Goal: Information Seeking & Learning: Understand process/instructions

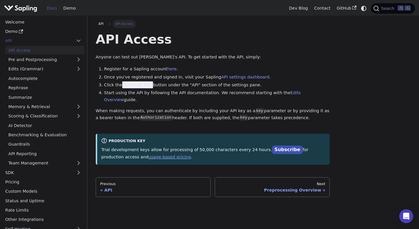
click at [234, 54] on p "Anyone can test out [PERSON_NAME]'s API. To get started with the API, simply:" at bounding box center [213, 57] width 234 height 7
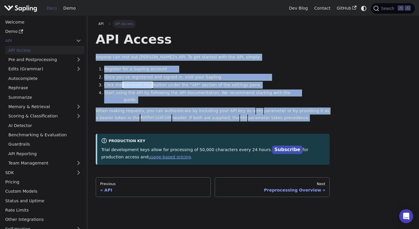
drag, startPoint x: 234, startPoint y: 54, endPoint x: 235, endPoint y: 110, distance: 56.1
click at [235, 110] on div "API Access Anyone can test out [PERSON_NAME]'s API. To get started with the API…" at bounding box center [213, 97] width 234 height 133
click at [235, 110] on p "When making requests, you can authenticate by including your API key as a key p…" at bounding box center [213, 115] width 234 height 14
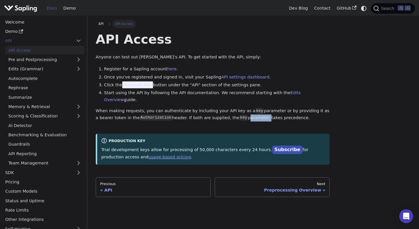
click at [235, 110] on p "When making requests, you can authenticate by including your API key as a key p…" at bounding box center [213, 115] width 234 height 14
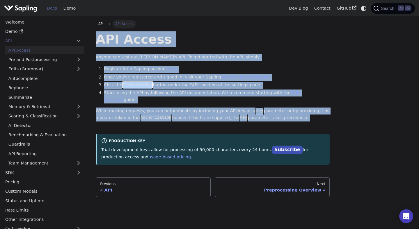
drag, startPoint x: 235, startPoint y: 110, endPoint x: 235, endPoint y: 41, distance: 69.8
click at [235, 41] on div "API Access Anyone can test out [PERSON_NAME]'s API. To get started with the API…" at bounding box center [213, 97] width 234 height 133
click at [172, 82] on li "Click the Generate Key button under the "API" section of the settings pane." at bounding box center [217, 85] width 226 height 7
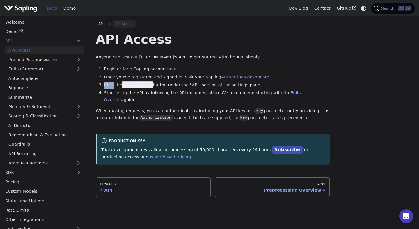
click at [172, 82] on li "Click the Generate Key button under the "API" section of the settings pane." at bounding box center [217, 85] width 226 height 7
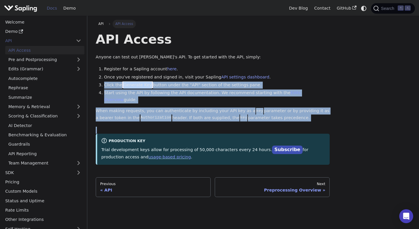
drag, startPoint x: 172, startPoint y: 81, endPoint x: 172, endPoint y: 124, distance: 42.4
click at [172, 124] on div "API Access Anyone can test out [PERSON_NAME]'s API. To get started with the API…" at bounding box center [213, 97] width 234 height 133
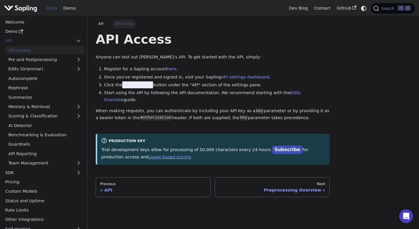
click at [172, 118] on div "API Access Anyone can test out [PERSON_NAME]'s API. To get started with the API…" at bounding box center [213, 97] width 234 height 133
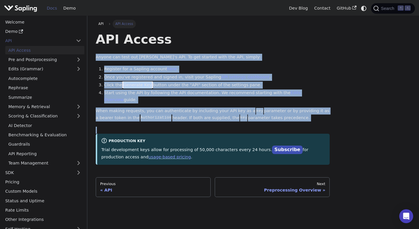
drag, startPoint x: 172, startPoint y: 118, endPoint x: 166, endPoint y: 54, distance: 63.9
click at [166, 54] on div "API Access Anyone can test out [PERSON_NAME]'s API. To get started with the API…" at bounding box center [213, 97] width 234 height 133
click at [166, 54] on p "Anyone can test out [PERSON_NAME]'s API. To get started with the API, simply:" at bounding box center [213, 57] width 234 height 7
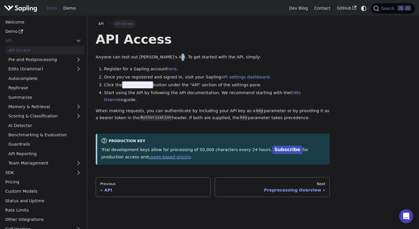
click at [166, 54] on p "Anyone can test out [PERSON_NAME]'s API. To get started with the API, simply:" at bounding box center [213, 57] width 234 height 7
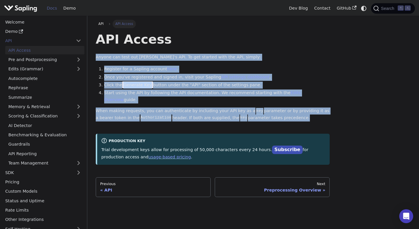
drag, startPoint x: 166, startPoint y: 54, endPoint x: 165, endPoint y: 106, distance: 51.8
click at [165, 106] on div "API Access Anyone can test out [PERSON_NAME]'s API. To get started with the API…" at bounding box center [213, 97] width 234 height 133
click at [165, 108] on p "When making requests, you can authenticate by including your API key as a key p…" at bounding box center [213, 115] width 234 height 14
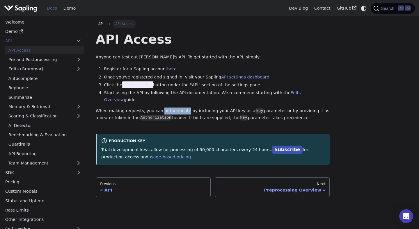
click at [165, 108] on p "When making requests, you can authenticate by including your API key as a key p…" at bounding box center [213, 115] width 234 height 14
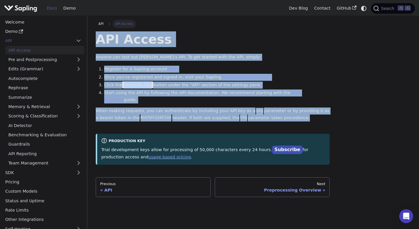
drag, startPoint x: 165, startPoint y: 106, endPoint x: 157, endPoint y: 40, distance: 66.5
click at [157, 40] on div "API Access Anyone can test out [PERSON_NAME]'s API. To get started with the API…" at bounding box center [213, 97] width 234 height 133
click at [157, 40] on h1 "API Access" at bounding box center [213, 39] width 234 height 16
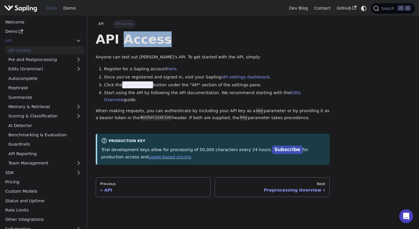
click at [157, 40] on h1 "API Access" at bounding box center [213, 39] width 234 height 16
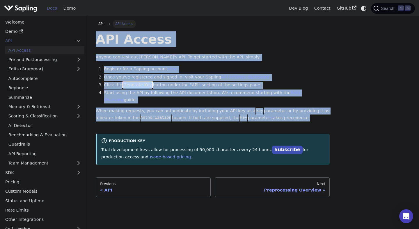
drag, startPoint x: 157, startPoint y: 40, endPoint x: 163, endPoint y: 109, distance: 68.9
click at [163, 109] on div "API Access Anyone can test out [PERSON_NAME]'s API. To get started with the API…" at bounding box center [213, 97] width 234 height 133
click at [163, 109] on p "When making requests, you can authenticate by including your API key as a key p…" at bounding box center [213, 115] width 234 height 14
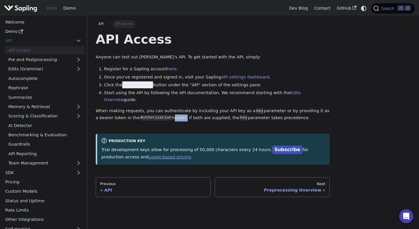
click at [163, 109] on p "When making requests, you can authenticate by including your API key as a key p…" at bounding box center [213, 115] width 234 height 14
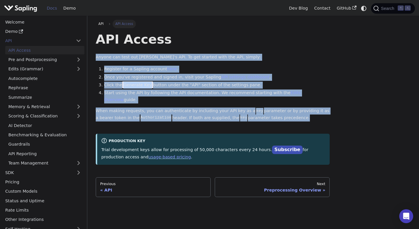
drag, startPoint x: 163, startPoint y: 109, endPoint x: 159, endPoint y: 47, distance: 61.8
click at [159, 47] on div "API Access Anyone can test out [PERSON_NAME]'s API. To get started with the API…" at bounding box center [213, 97] width 234 height 133
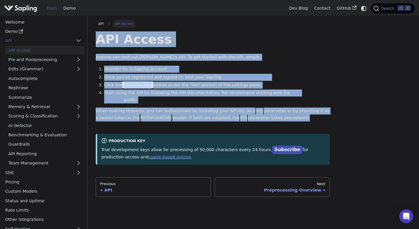
click at [159, 47] on div "API Access Anyone can test out [PERSON_NAME]'s API. To get started with the API…" at bounding box center [213, 97] width 234 height 133
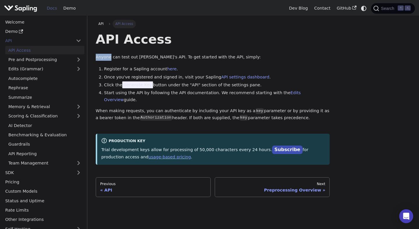
click at [159, 47] on div "API Access Anyone can test out [PERSON_NAME]'s API. To get started with the API…" at bounding box center [213, 97] width 234 height 133
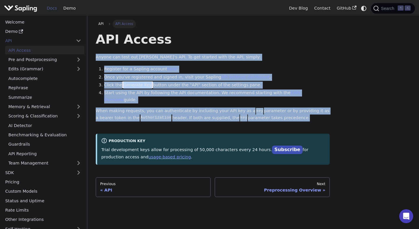
drag, startPoint x: 159, startPoint y: 47, endPoint x: 169, endPoint y: 103, distance: 57.0
click at [169, 103] on div "API Access Anyone can test out [PERSON_NAME]'s API. To get started with the API…" at bounding box center [213, 97] width 234 height 133
click at [169, 108] on p "When making requests, you can authenticate by including your API key as a key p…" at bounding box center [213, 115] width 234 height 14
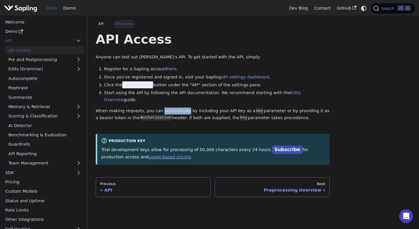
click at [169, 108] on p "When making requests, you can authenticate by including your API key as a key p…" at bounding box center [213, 115] width 234 height 14
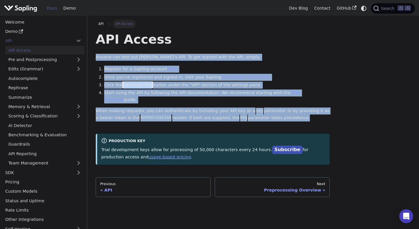
drag, startPoint x: 169, startPoint y: 103, endPoint x: 159, endPoint y: 49, distance: 54.8
click at [159, 49] on div "API Access Anyone can test out [PERSON_NAME]'s API. To get started with the API…" at bounding box center [213, 97] width 234 height 133
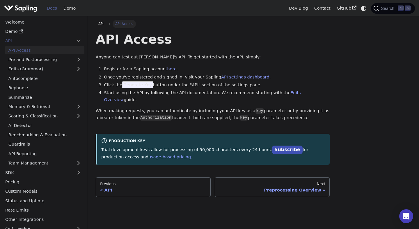
click at [30, 10] on img "Main" at bounding box center [20, 8] width 33 height 8
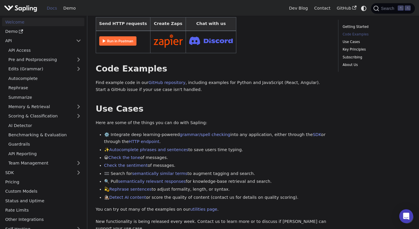
scroll to position [147, 0]
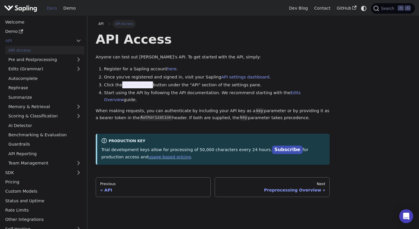
click at [186, 110] on p "When making requests, you can authenticate by including your API key as a key p…" at bounding box center [213, 115] width 234 height 14
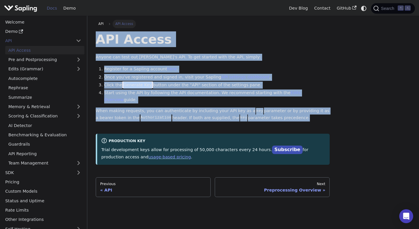
drag, startPoint x: 186, startPoint y: 110, endPoint x: 187, endPoint y: 36, distance: 74.1
click at [187, 36] on div "API Access Anyone can test out [PERSON_NAME]'s API. To get started with the API…" at bounding box center [213, 97] width 234 height 133
click at [187, 36] on h1 "API Access" at bounding box center [213, 39] width 234 height 16
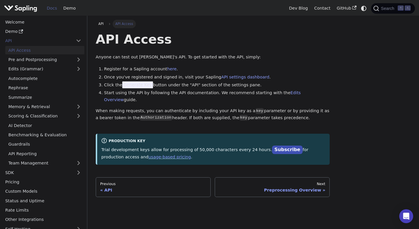
click at [187, 36] on h1 "API Access" at bounding box center [213, 39] width 234 height 16
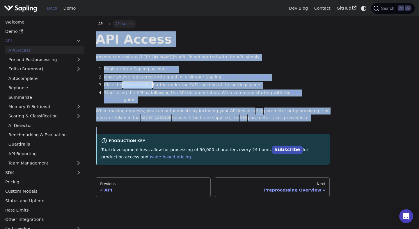
drag, startPoint x: 187, startPoint y: 36, endPoint x: 187, endPoint y: 124, distance: 87.8
click at [187, 124] on div "API Access Anyone can test out [PERSON_NAME]'s API. To get started with the API…" at bounding box center [213, 97] width 234 height 133
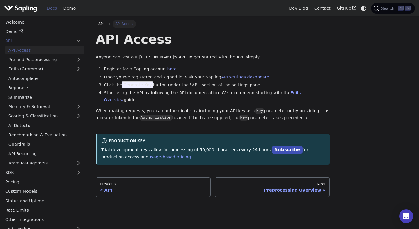
click at [222, 99] on div "API Access Anyone can test out [PERSON_NAME]'s API. To get started with the API…" at bounding box center [213, 97] width 234 height 133
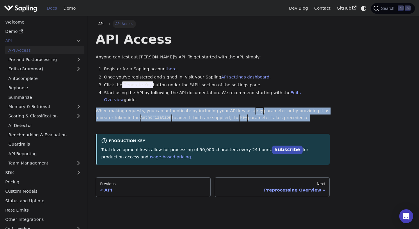
drag, startPoint x: 222, startPoint y: 99, endPoint x: 217, endPoint y: 109, distance: 11.2
click at [217, 109] on div "API Access Anyone can test out [PERSON_NAME]'s API. To get started with the API…" at bounding box center [213, 97] width 234 height 133
drag, startPoint x: 217, startPoint y: 109, endPoint x: 206, endPoint y: 109, distance: 11.0
click at [239, 115] on code "key" at bounding box center [243, 118] width 8 height 6
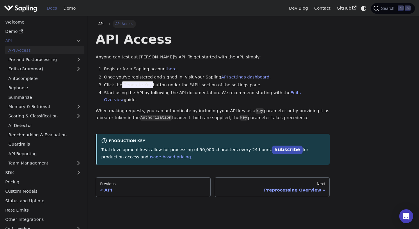
click at [206, 109] on p "When making requests, you can authenticate by including your API key as a key p…" at bounding box center [213, 115] width 234 height 14
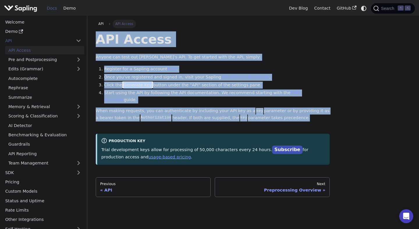
drag, startPoint x: 206, startPoint y: 109, endPoint x: 203, endPoint y: 35, distance: 73.9
click at [203, 35] on div "API Access Anyone can test out [PERSON_NAME]'s API. To get started with the API…" at bounding box center [213, 97] width 234 height 133
click at [203, 35] on h1 "API Access" at bounding box center [213, 39] width 234 height 16
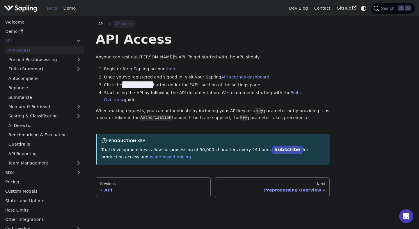
click at [203, 35] on h1 "API Access" at bounding box center [213, 39] width 234 height 16
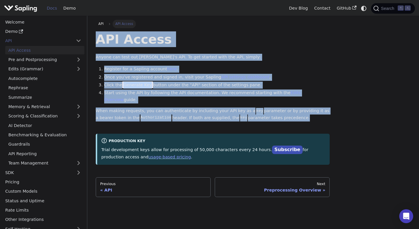
drag, startPoint x: 203, startPoint y: 35, endPoint x: 203, endPoint y: 102, distance: 66.6
click at [203, 102] on div "API Access Anyone can test out [PERSON_NAME]'s API. To get started with the API…" at bounding box center [213, 97] width 234 height 133
click at [203, 108] on p "When making requests, you can authenticate by including your API key as a key p…" at bounding box center [213, 115] width 234 height 14
